Goal: Task Accomplishment & Management: Use online tool/utility

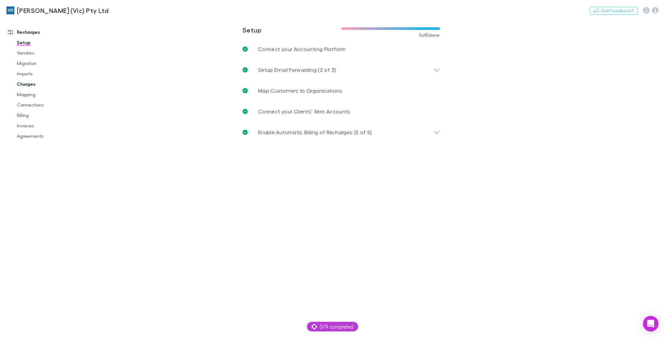
click at [28, 87] on link "Charges" at bounding box center [49, 84] width 78 height 10
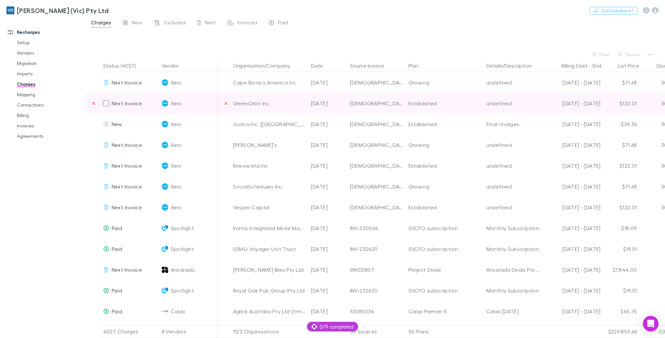
click at [432, 104] on icon at bounding box center [434, 103] width 4 height 5
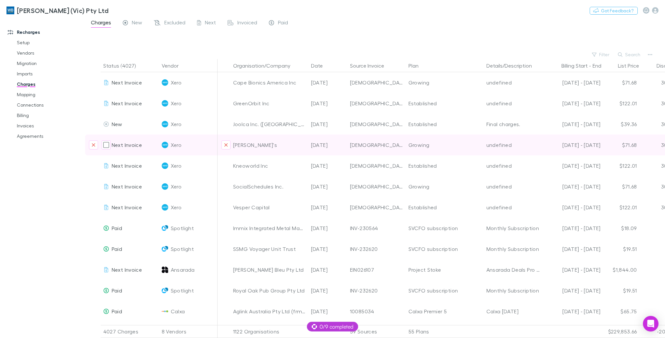
click at [432, 145] on icon at bounding box center [434, 144] width 4 height 5
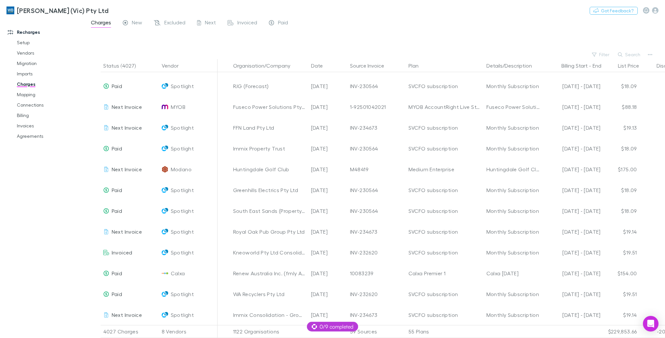
scroll to position [926, 0]
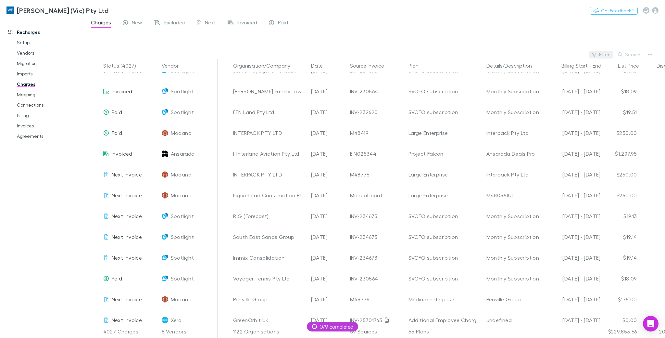
click at [605, 52] on button "Filter" at bounding box center [601, 55] width 25 height 8
type input "***"
click at [537, 95] on li "Xero" at bounding box center [557, 97] width 113 height 10
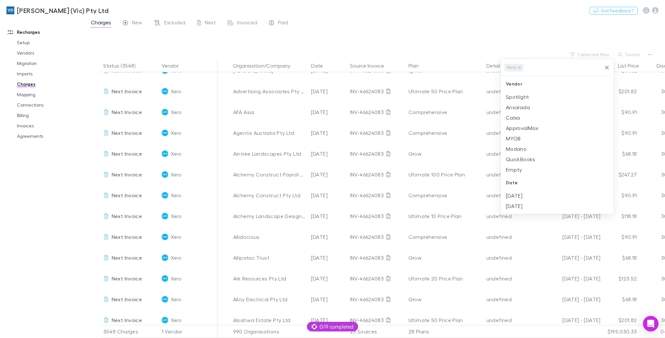
scroll to position [0, 0]
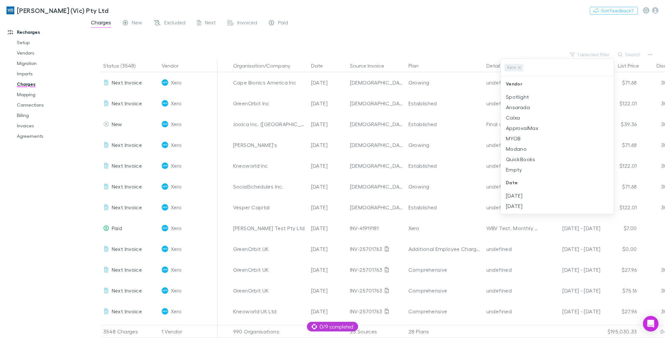
click at [428, 40] on div at bounding box center [332, 169] width 665 height 338
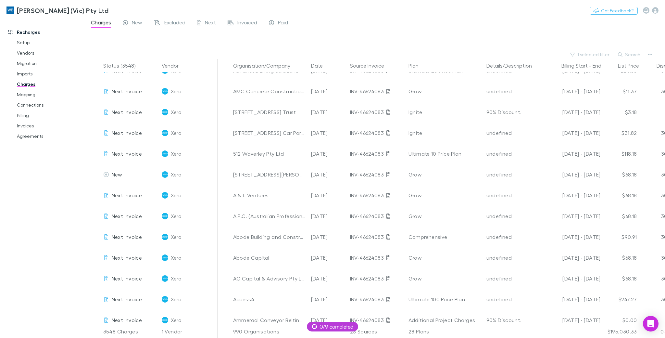
scroll to position [798, 0]
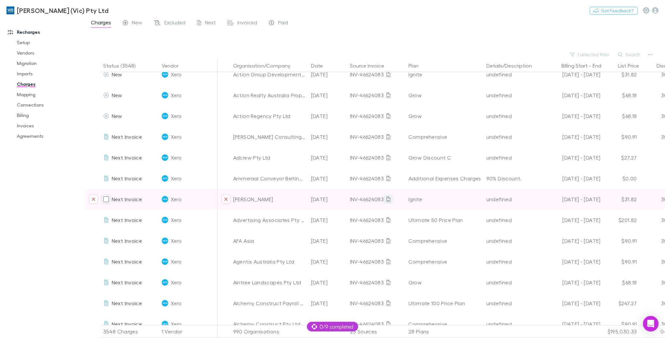
click at [387, 198] on icon at bounding box center [388, 198] width 4 height 5
